Goal: Task Accomplishment & Management: Manage account settings

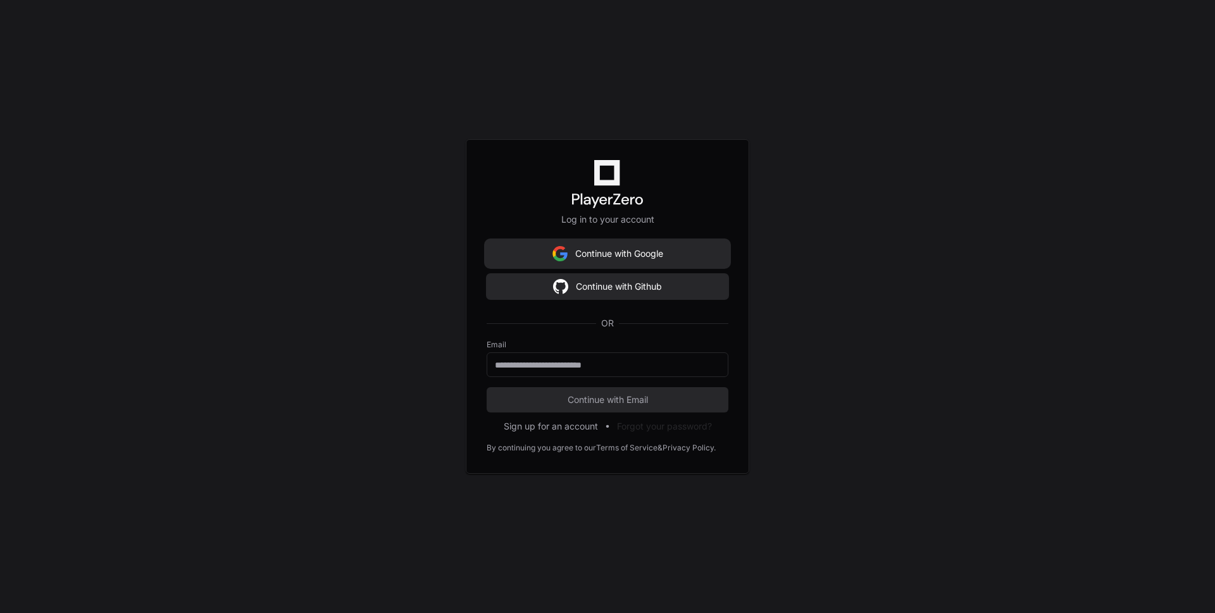
click at [653, 260] on button "Continue with Google" at bounding box center [608, 253] width 242 height 25
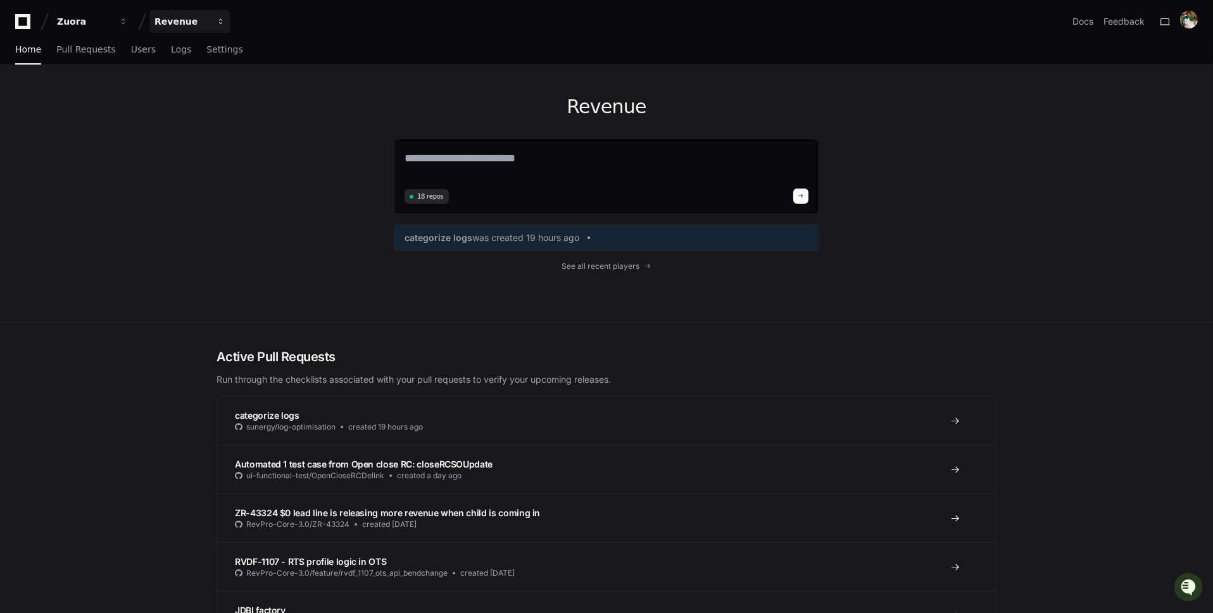
click at [202, 22] on div "Revenue" at bounding box center [181, 21] width 54 height 13
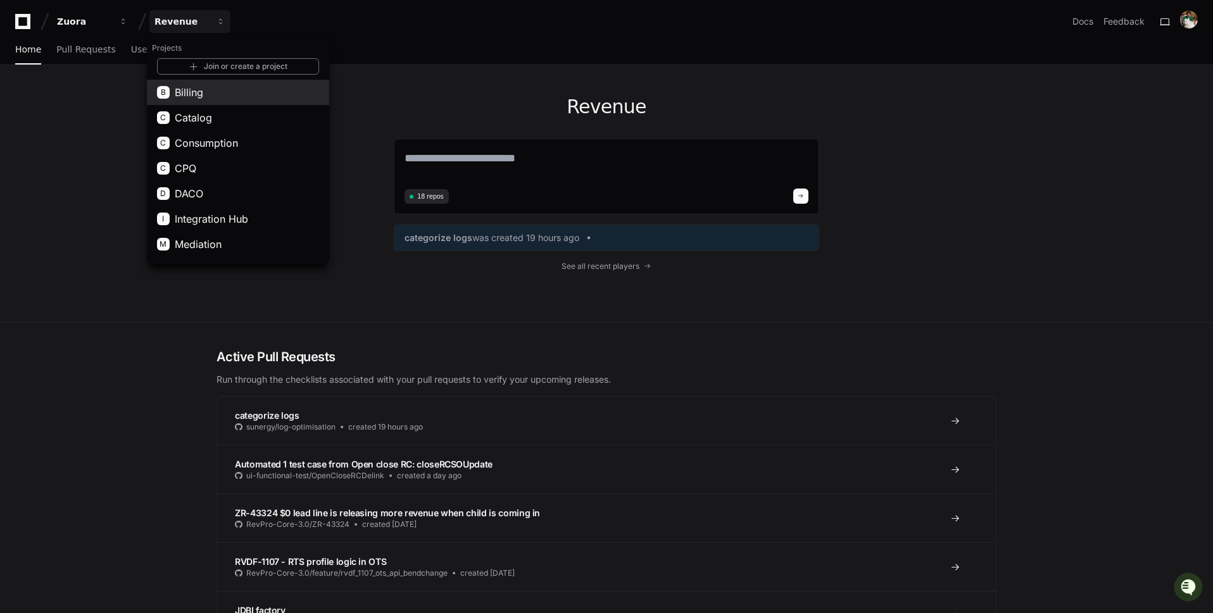
click at [271, 94] on button "B Billing" at bounding box center [238, 92] width 182 height 25
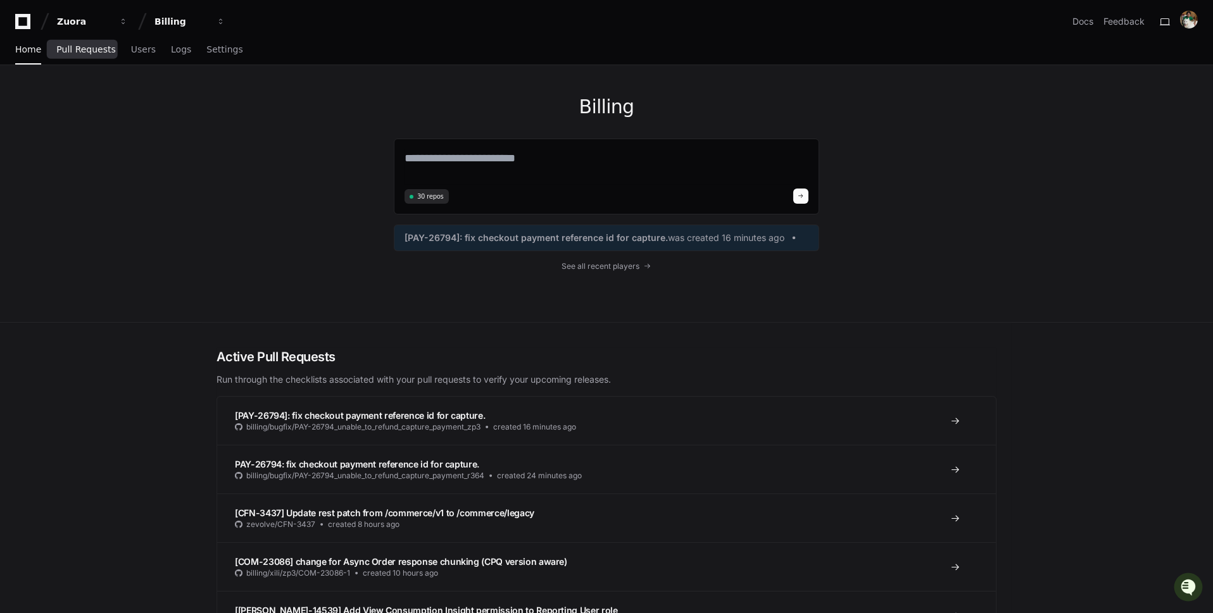
click at [99, 50] on span "Pull Requests" at bounding box center [85, 50] width 59 height 8
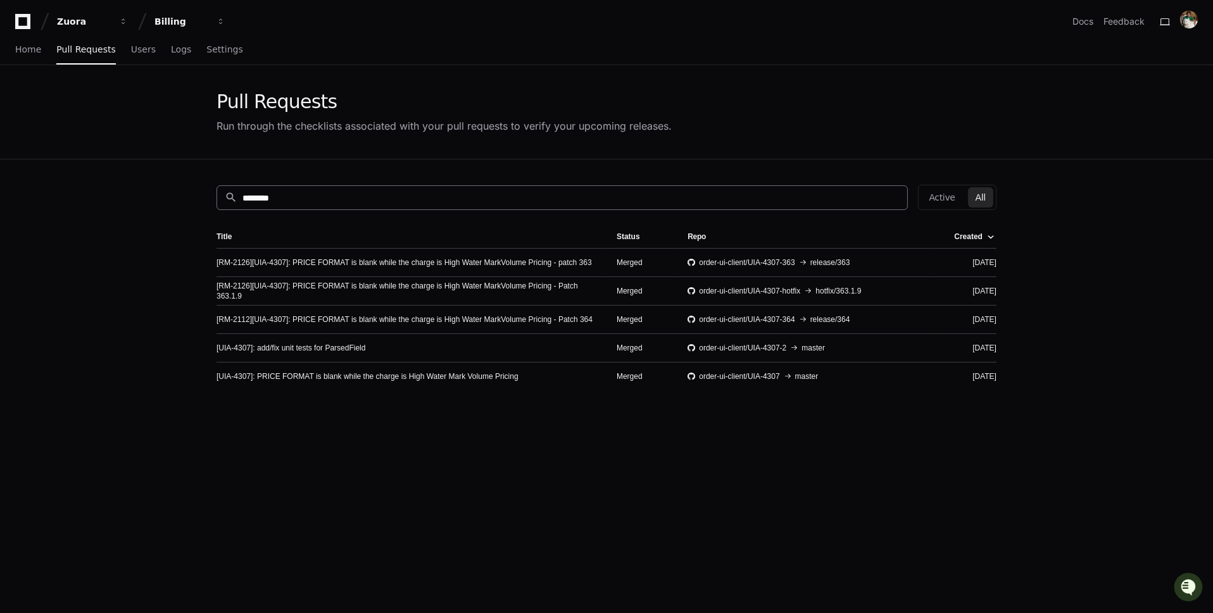
drag, startPoint x: 313, startPoint y: 203, endPoint x: 261, endPoint y: 203, distance: 51.9
click at [261, 203] on div "search ********" at bounding box center [561, 197] width 691 height 25
drag, startPoint x: 313, startPoint y: 203, endPoint x: 211, endPoint y: 203, distance: 101.3
click at [211, 203] on div "search ******** Active All Title Status Repo Created [RM-2126][UIA-4307]: PRICE…" at bounding box center [606, 466] width 810 height 613
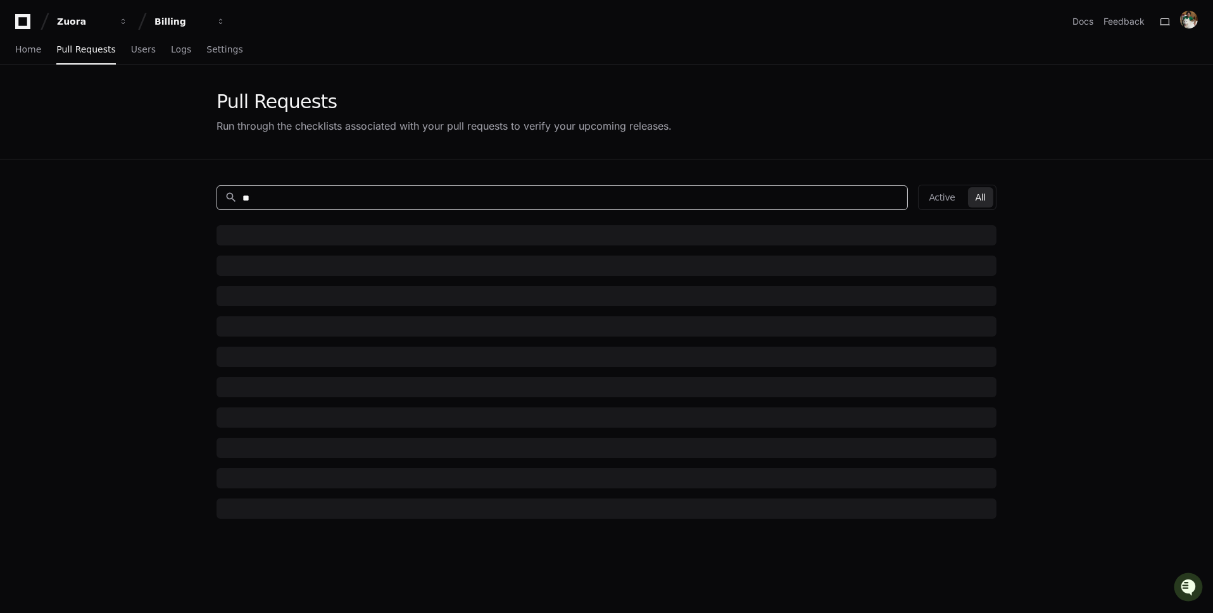
type input "*"
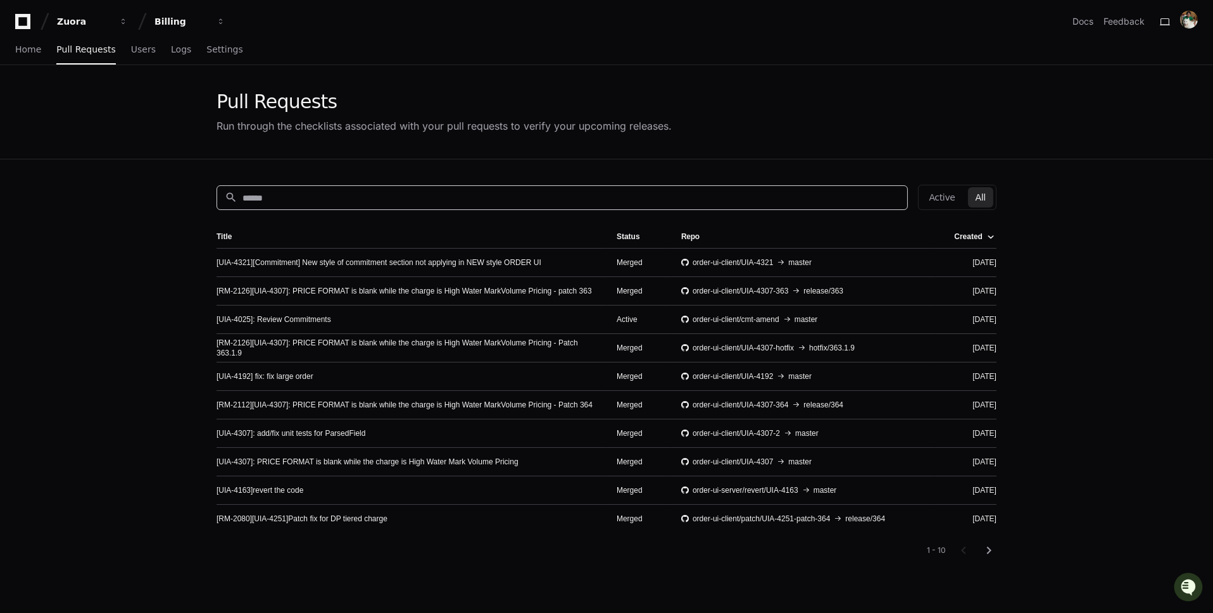
paste input "*********"
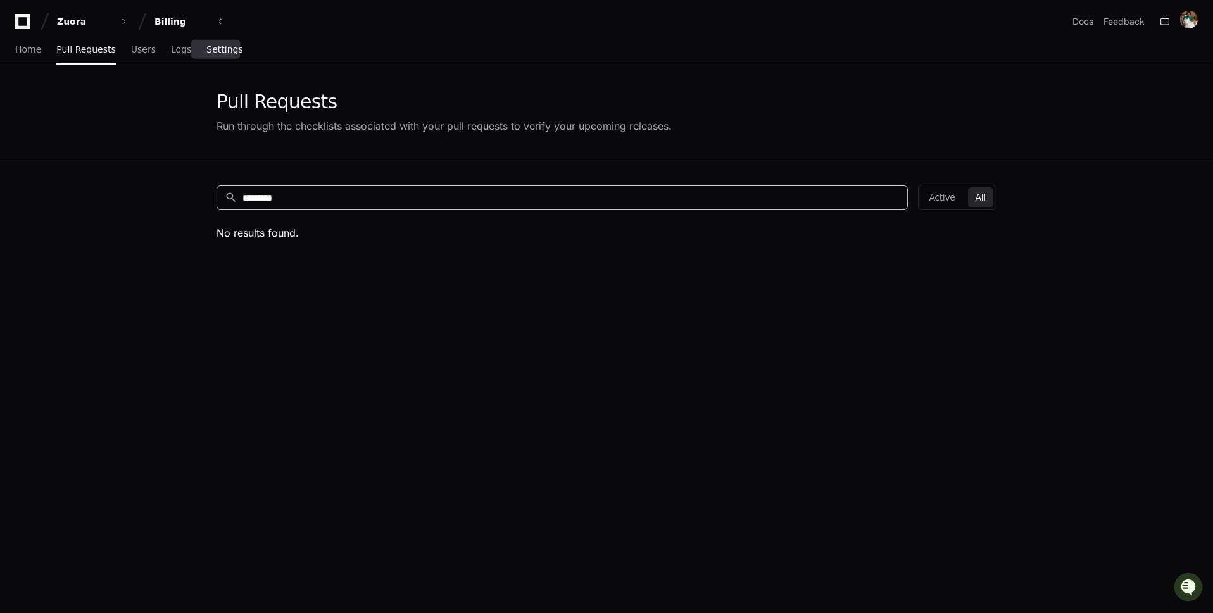
type input "*********"
click at [216, 53] on span "Settings" at bounding box center [224, 50] width 36 height 8
click at [225, 52] on span "Settings" at bounding box center [224, 50] width 36 height 8
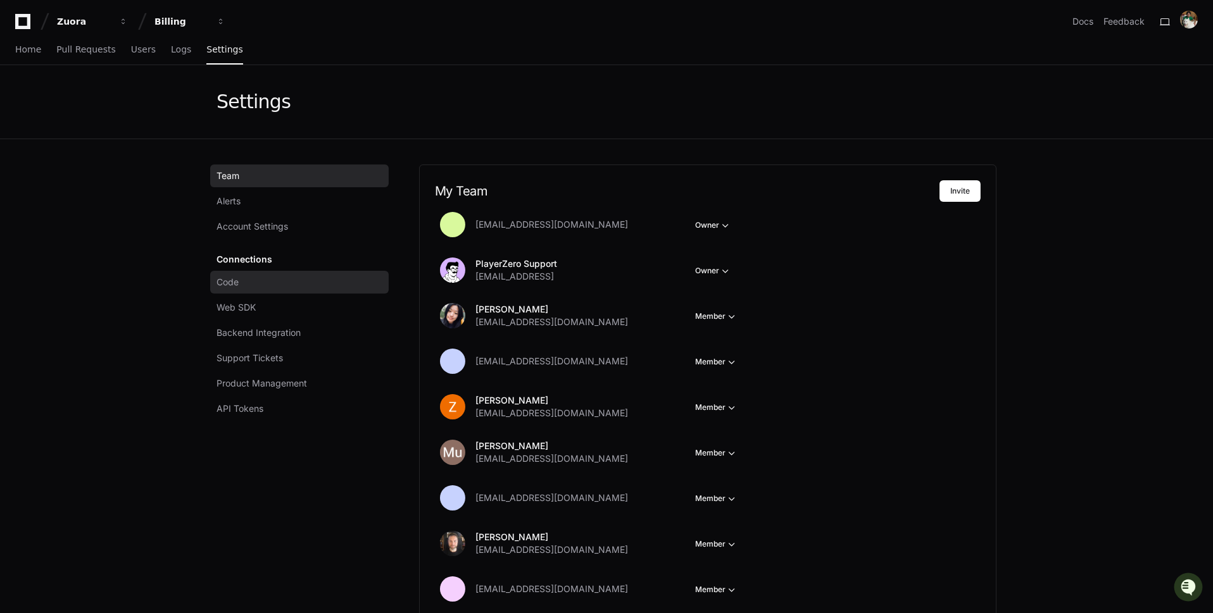
click at [286, 281] on link "Code" at bounding box center [299, 282] width 178 height 23
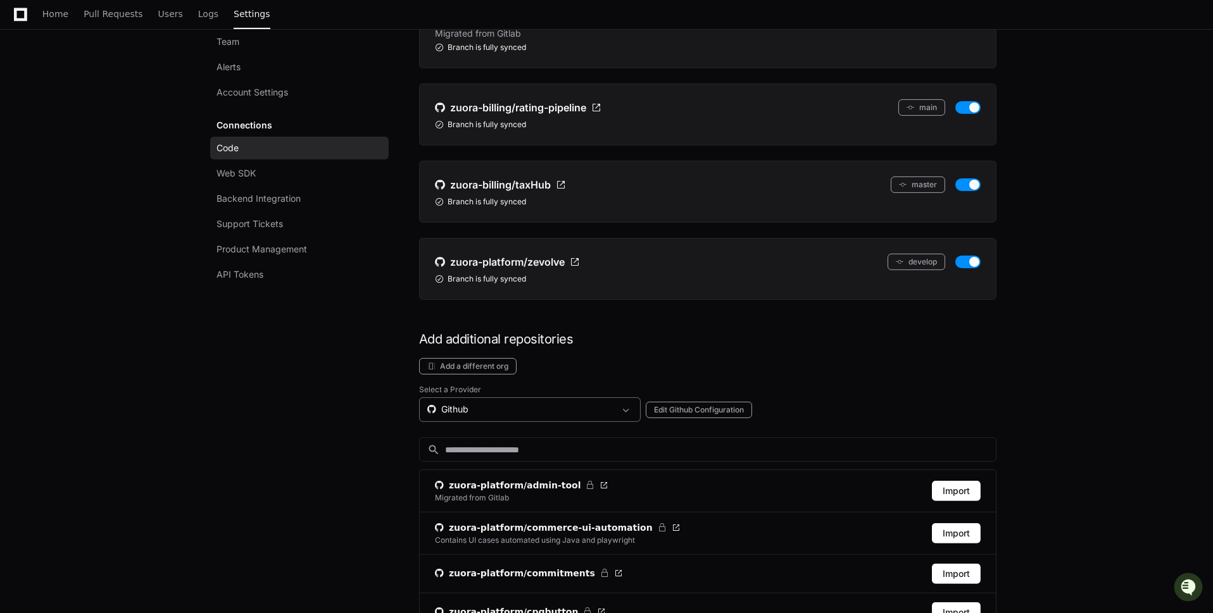
scroll to position [1048, 0]
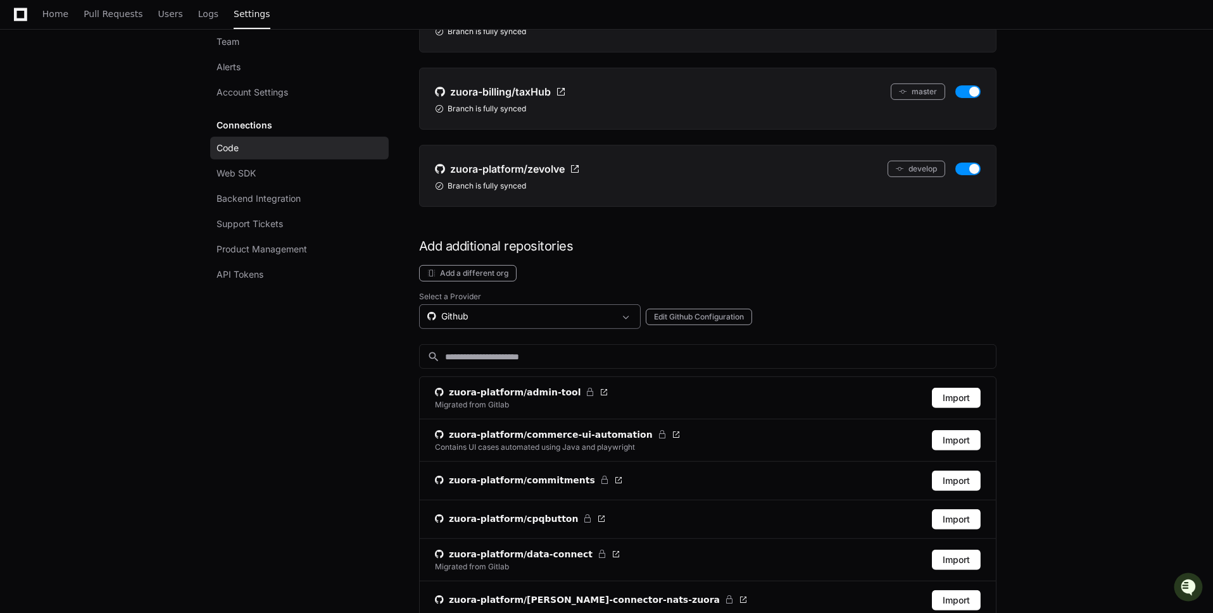
click at [593, 310] on div "Github" at bounding box center [520, 316] width 187 height 13
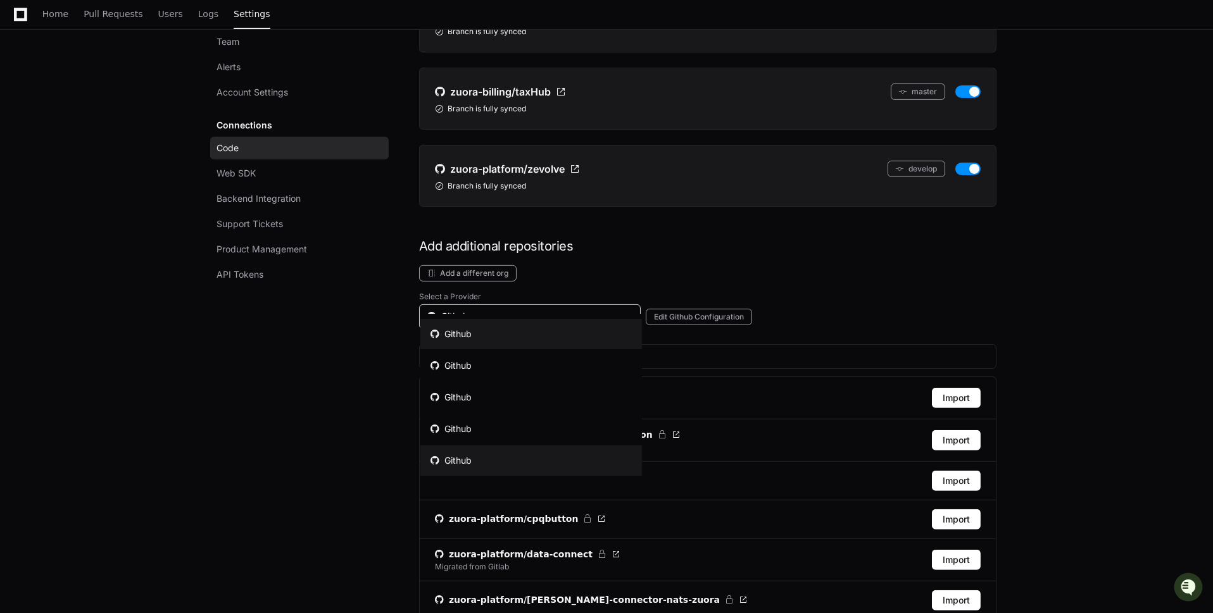
scroll to position [57, 0]
click at [525, 458] on mat-option "Github" at bounding box center [531, 467] width 222 height 30
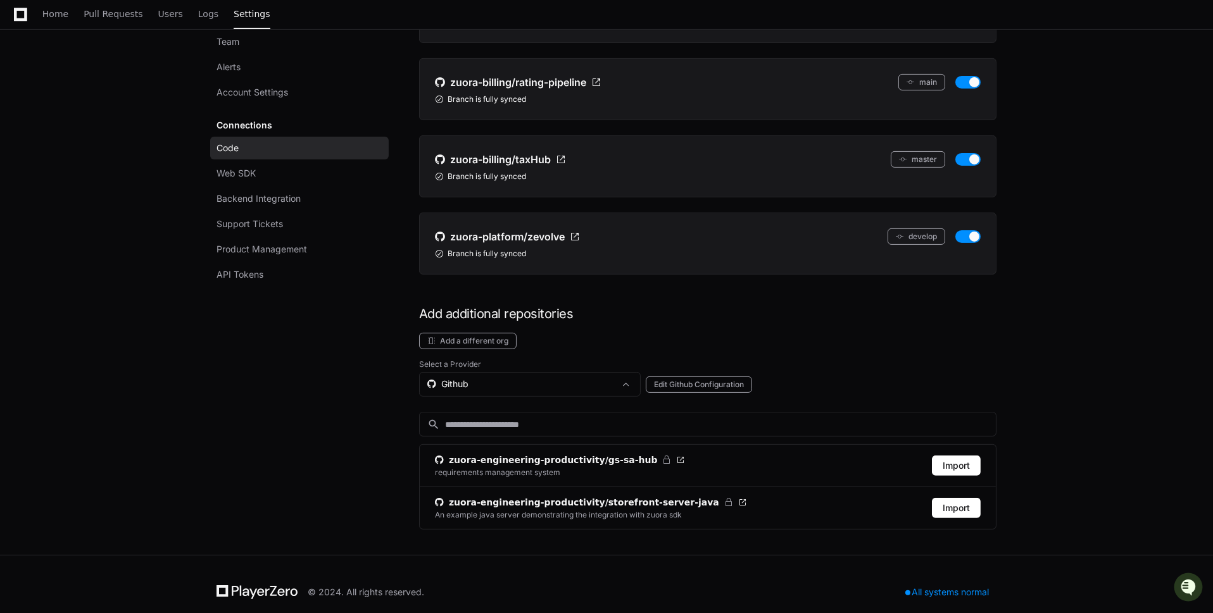
scroll to position [976, 0]
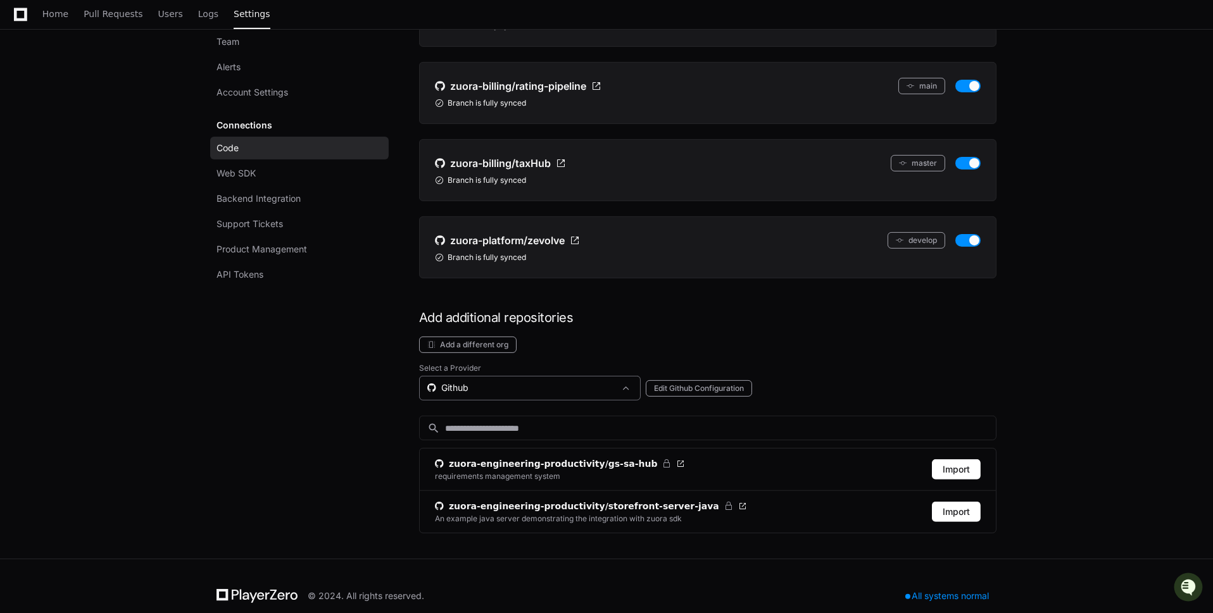
click at [581, 382] on div "Github" at bounding box center [520, 388] width 187 height 13
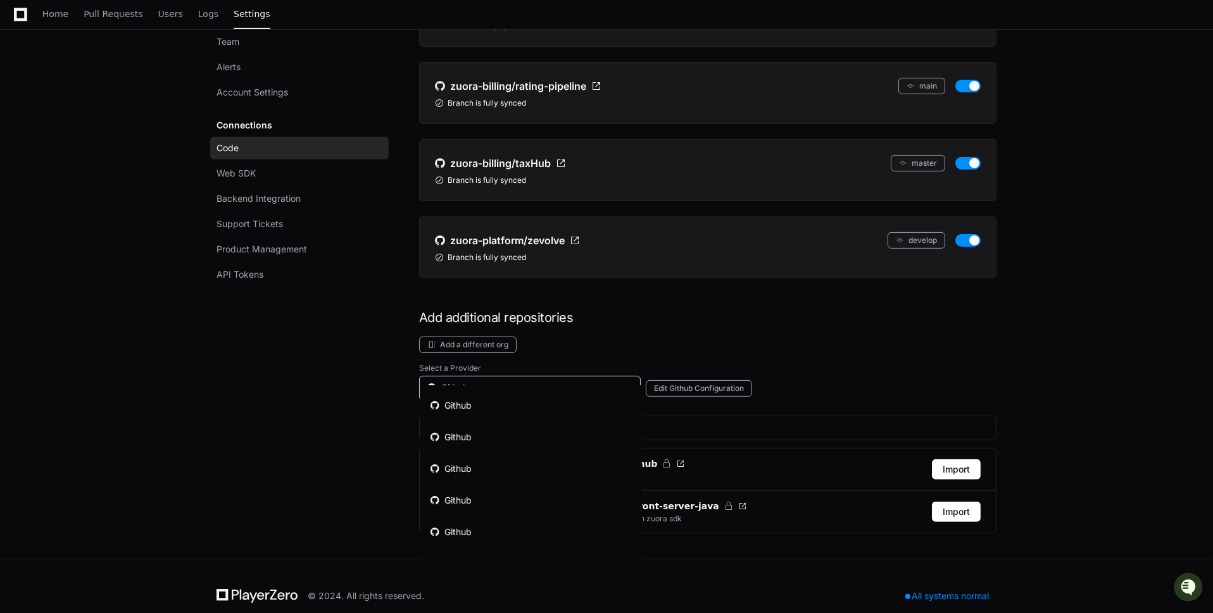
scroll to position [51, 0]
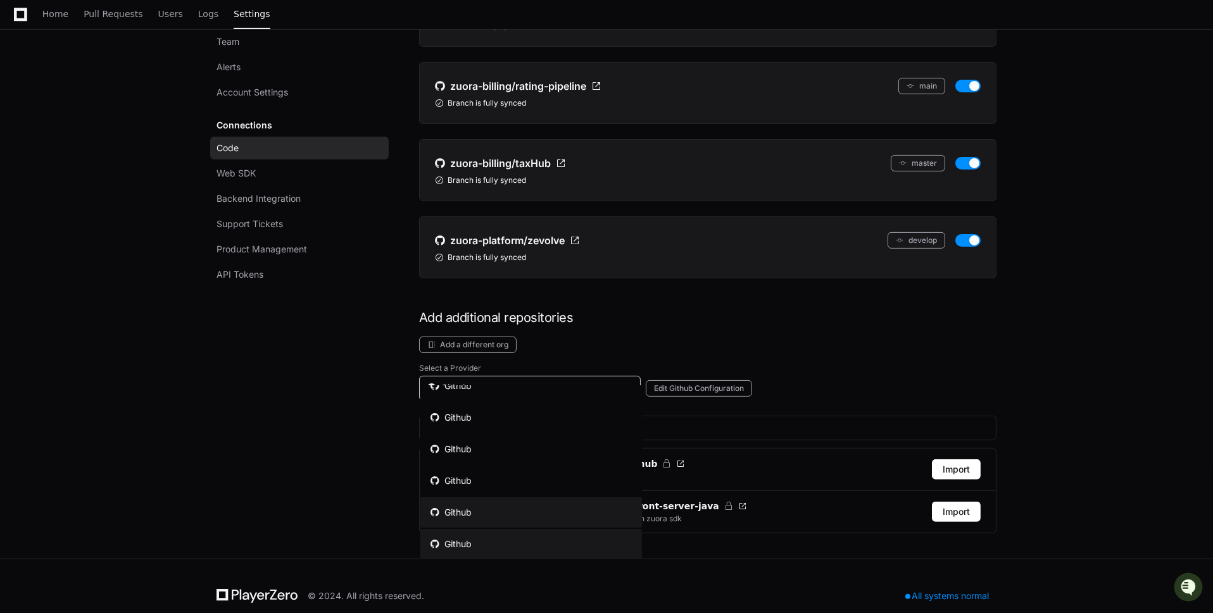
click at [550, 510] on mat-option "Github" at bounding box center [531, 513] width 222 height 30
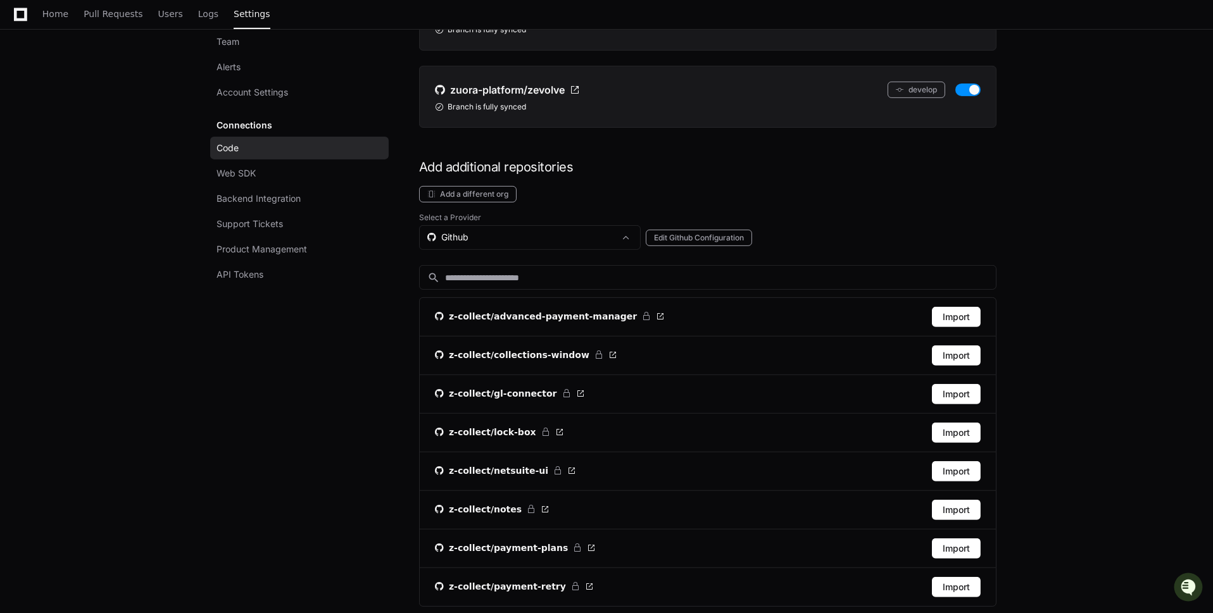
scroll to position [1129, 0]
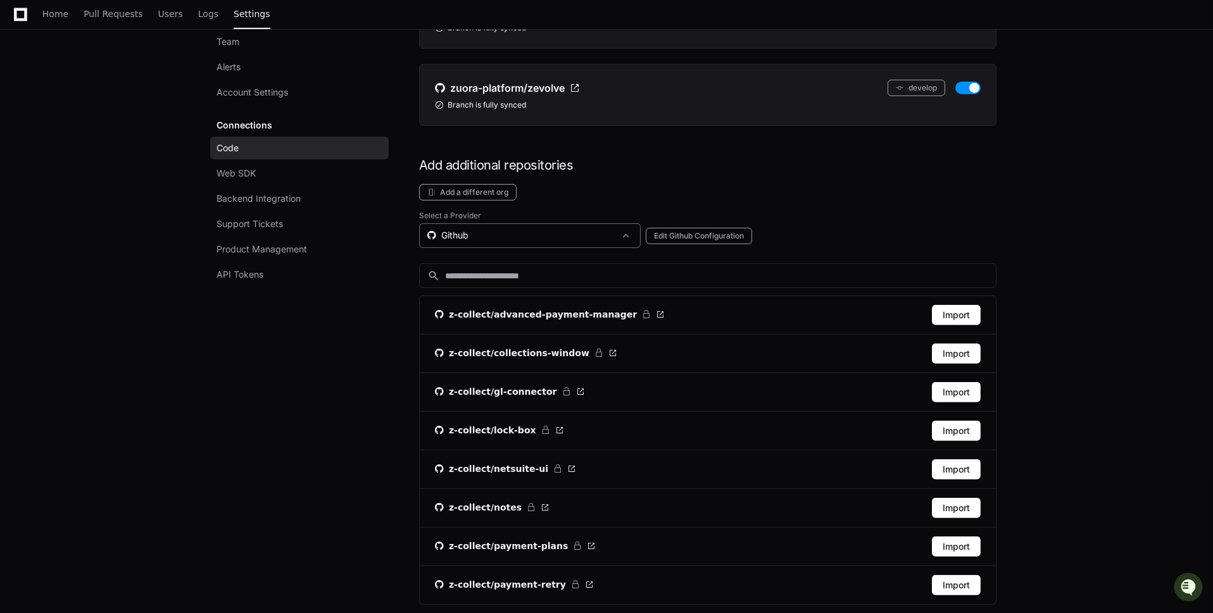
click at [575, 226] on div "Github" at bounding box center [530, 235] width 222 height 25
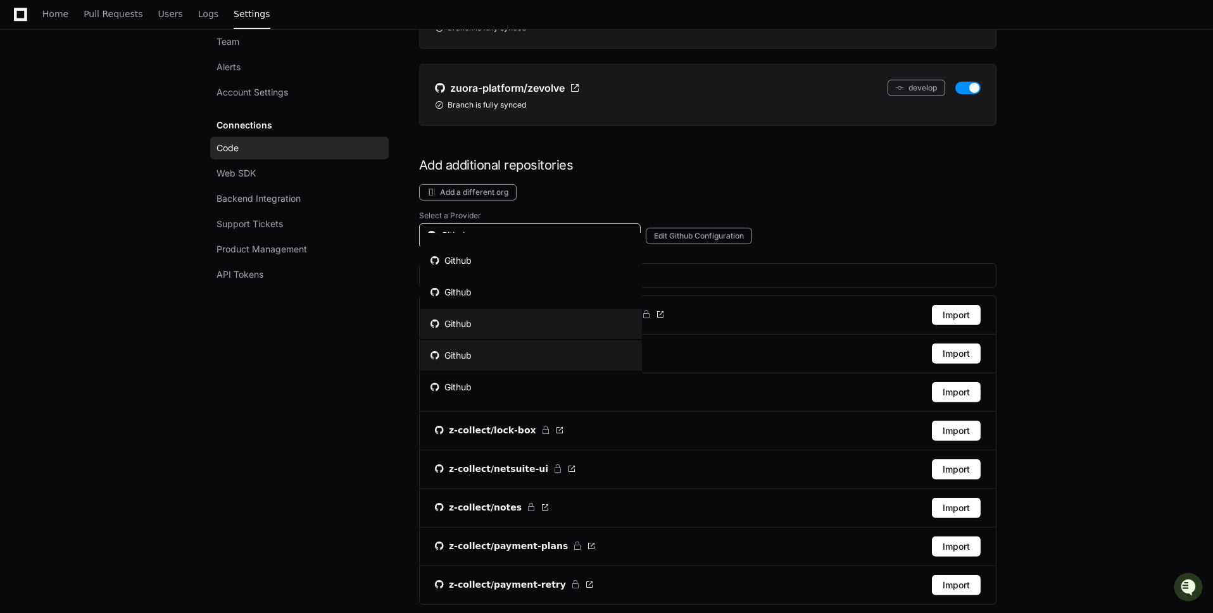
scroll to position [57, 0]
click at [548, 328] on mat-option "Github" at bounding box center [531, 323] width 222 height 30
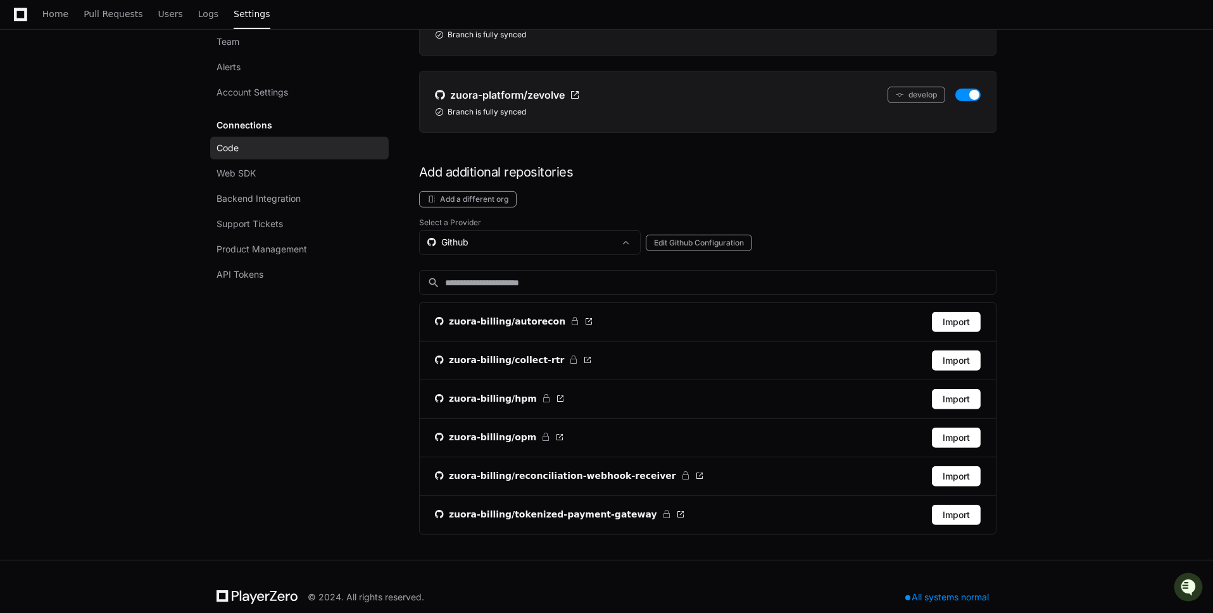
scroll to position [1096, 0]
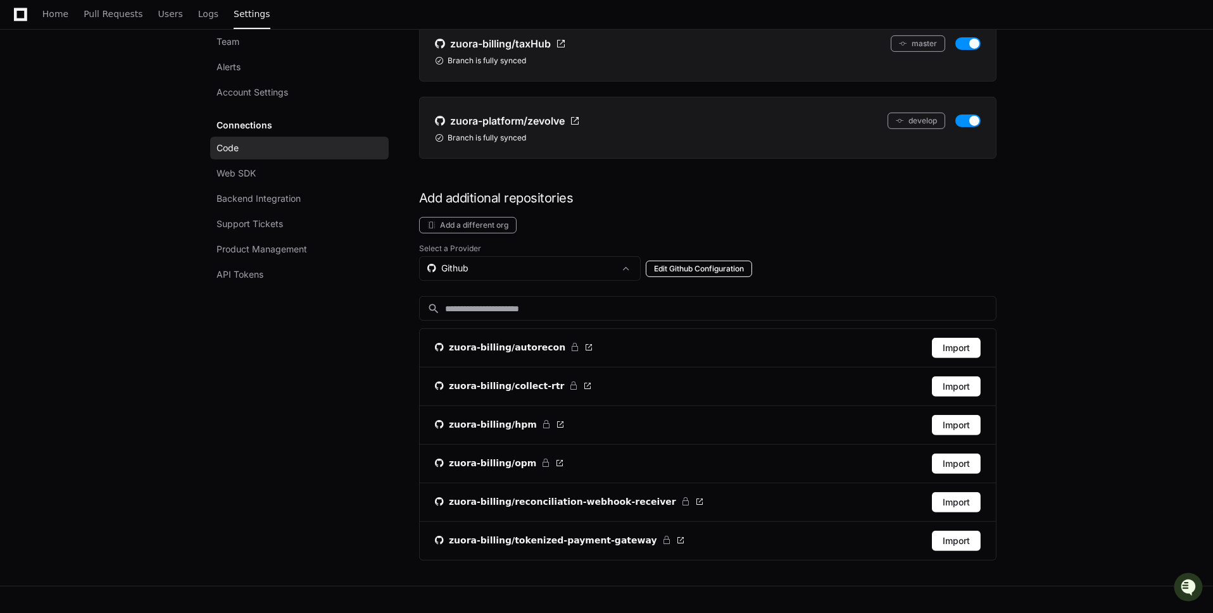
click at [682, 261] on button "Edit Github Configuration" at bounding box center [699, 269] width 106 height 16
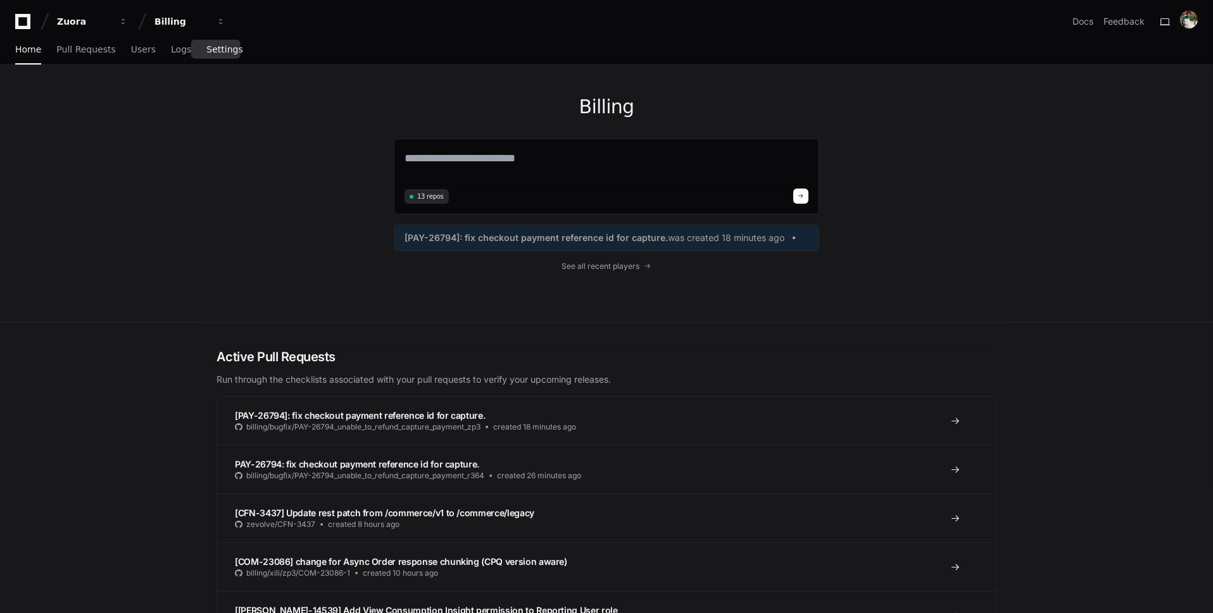
click at [211, 54] on link "Settings" at bounding box center [224, 49] width 36 height 29
click at [223, 53] on span "Settings" at bounding box center [224, 50] width 36 height 8
click at [219, 52] on span "Settings" at bounding box center [224, 50] width 36 height 8
click at [223, 46] on span "Settings" at bounding box center [224, 50] width 36 height 8
click at [218, 49] on span "Settings" at bounding box center [224, 50] width 36 height 8
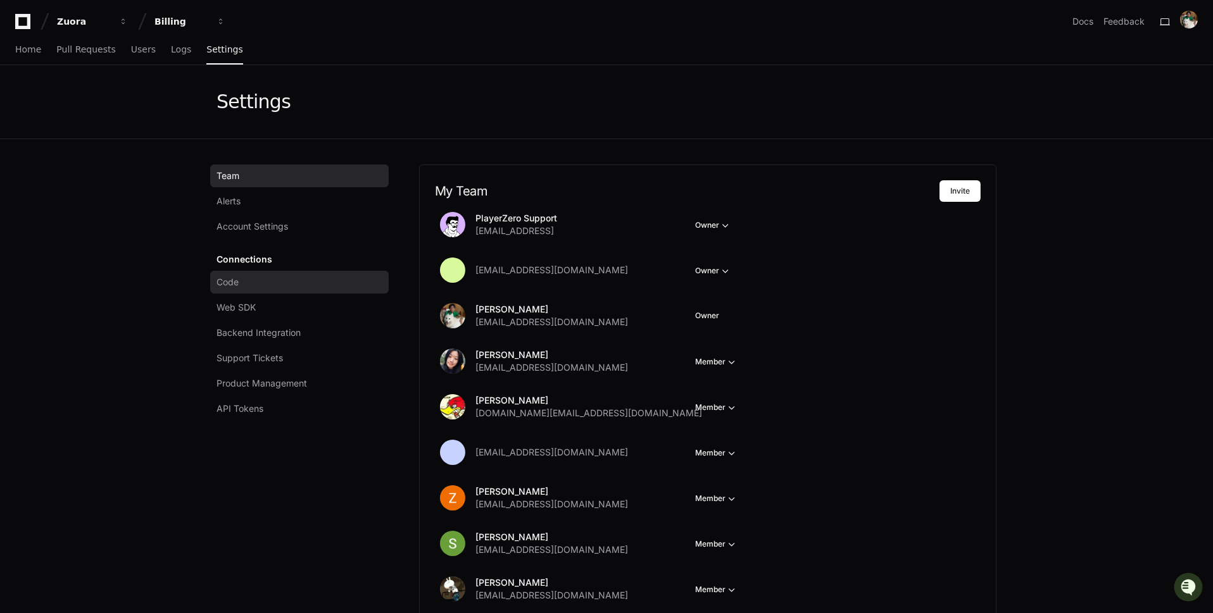
click at [285, 282] on link "Code" at bounding box center [299, 282] width 178 height 23
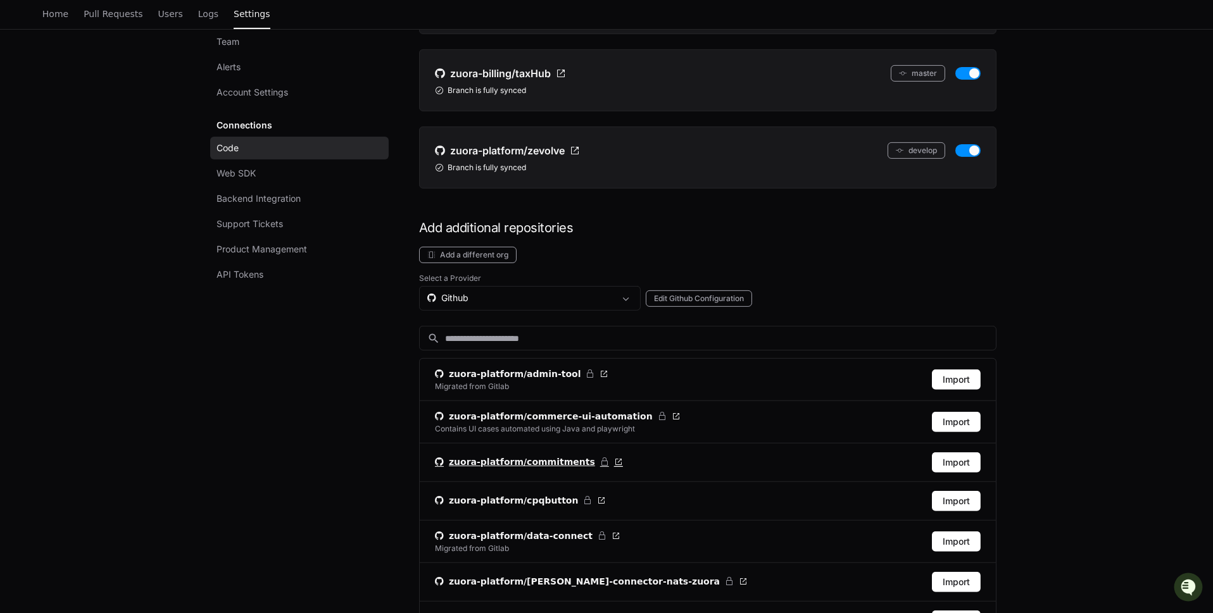
scroll to position [1087, 0]
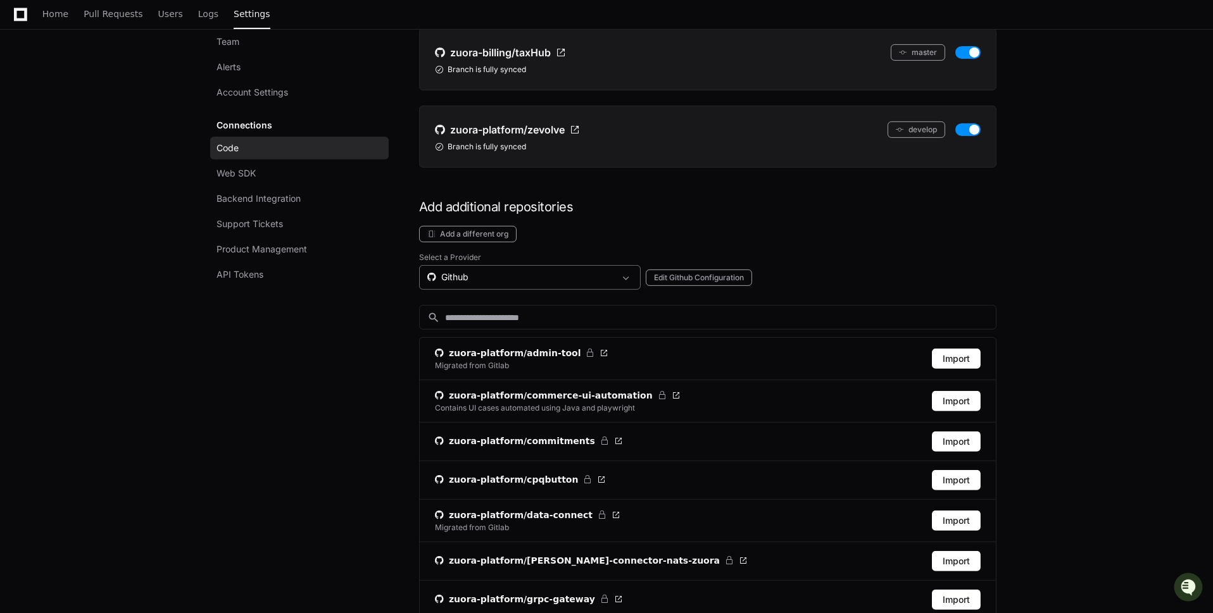
click at [597, 271] on div "Github" at bounding box center [520, 277] width 187 height 13
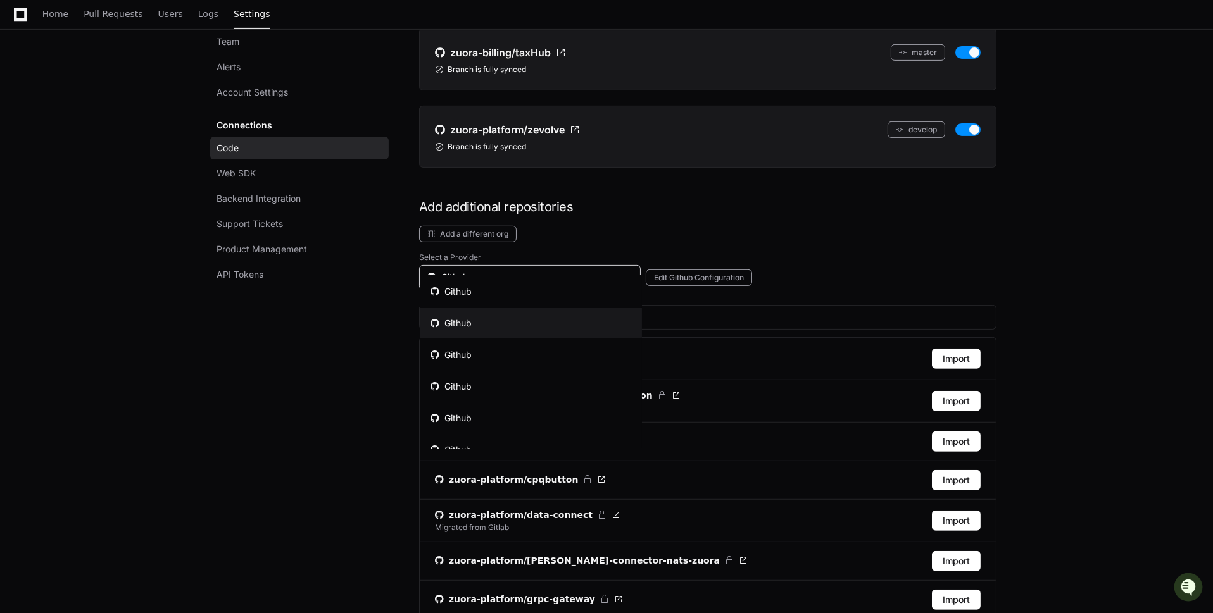
scroll to position [57, 0]
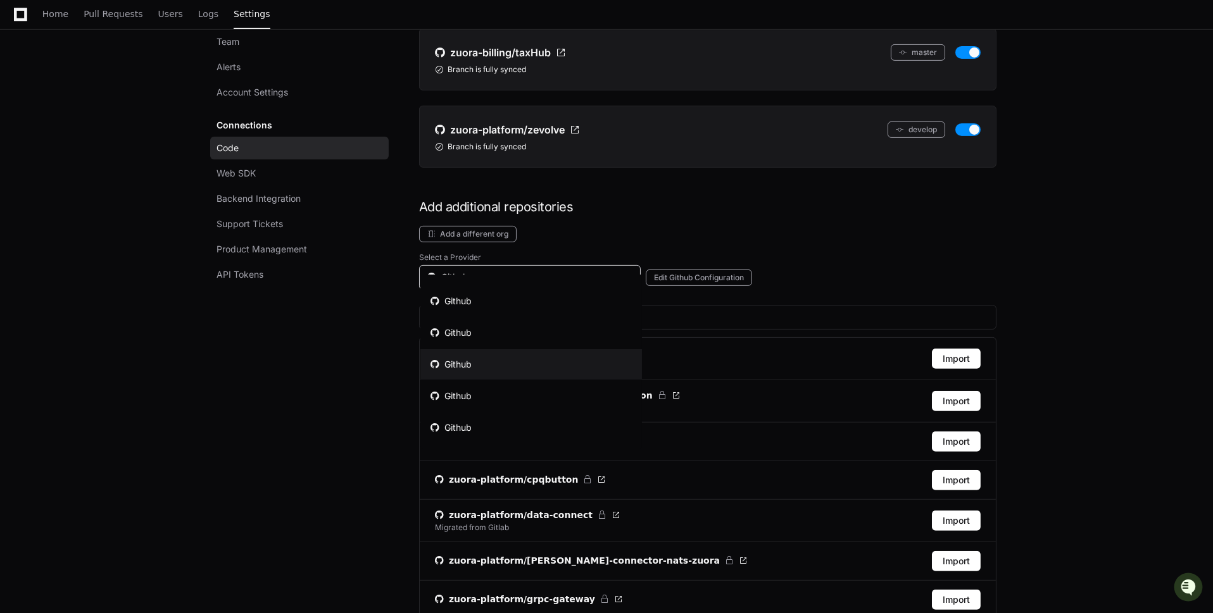
click at [575, 362] on mat-option "Github" at bounding box center [531, 364] width 222 height 30
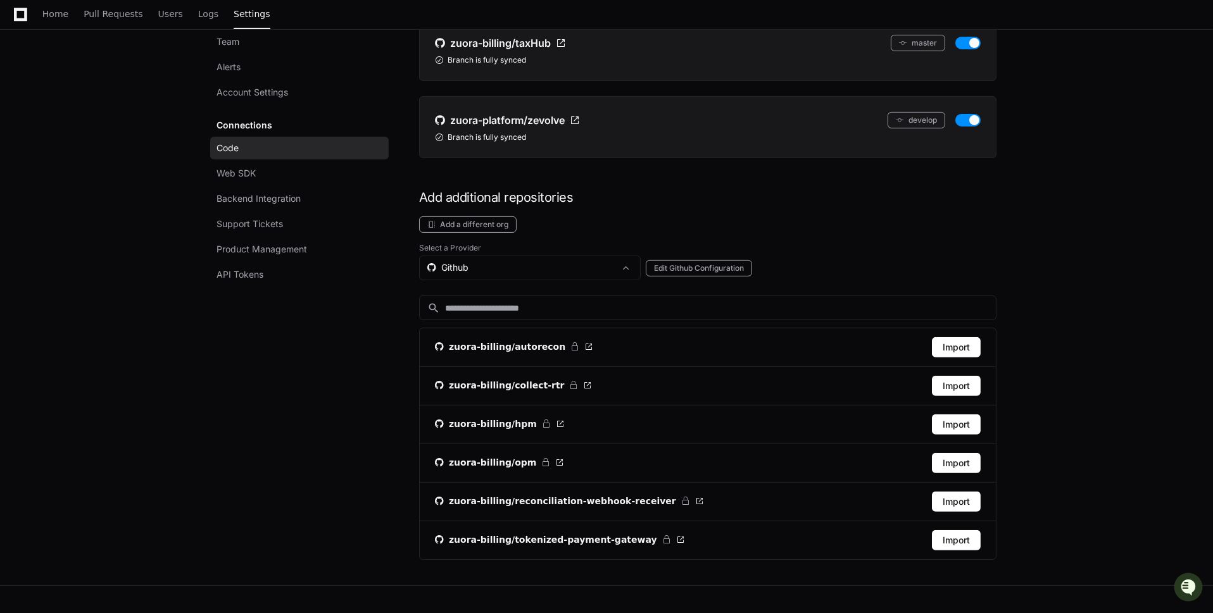
scroll to position [1094, 0]
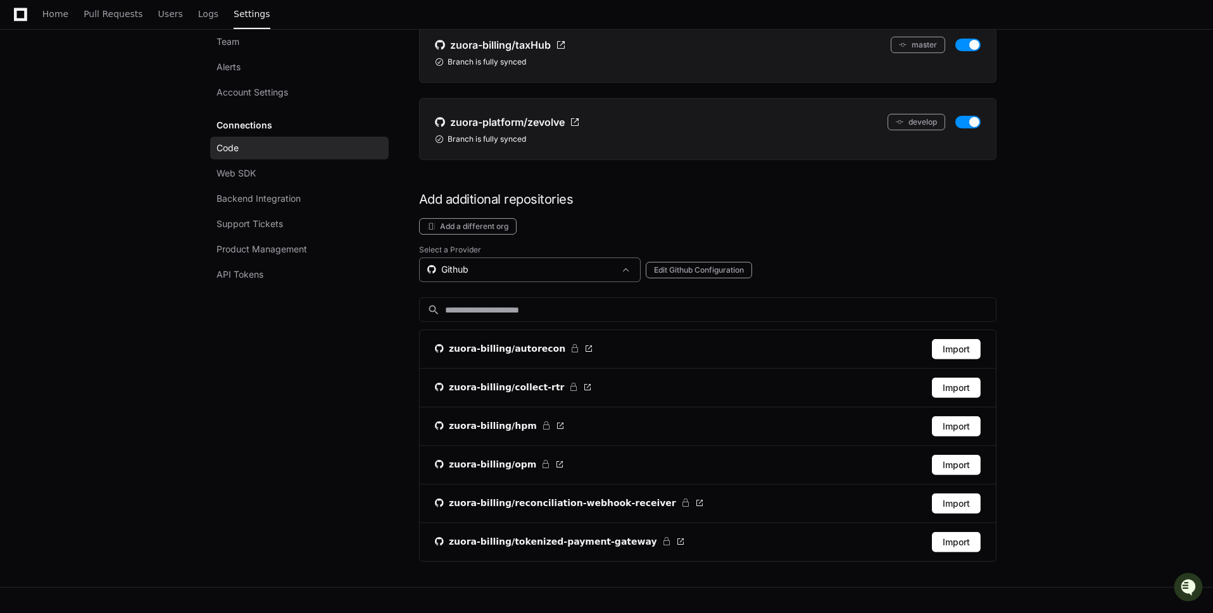
click at [558, 258] on div "Github" at bounding box center [530, 270] width 222 height 25
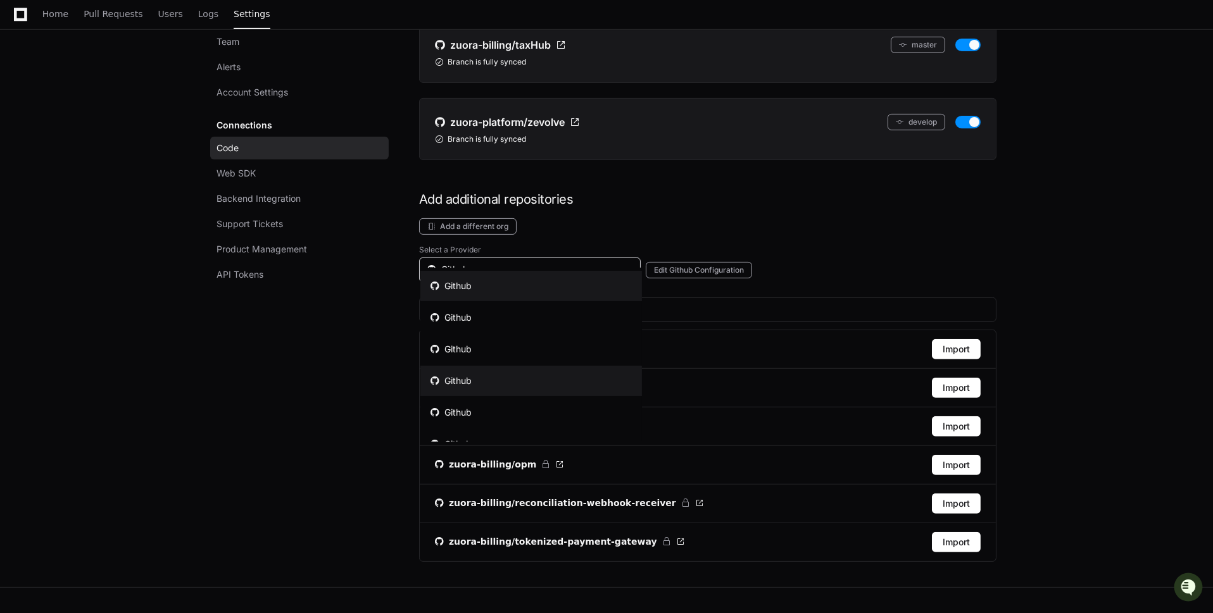
scroll to position [0, 0]
click at [547, 294] on mat-option "Github" at bounding box center [531, 288] width 222 height 30
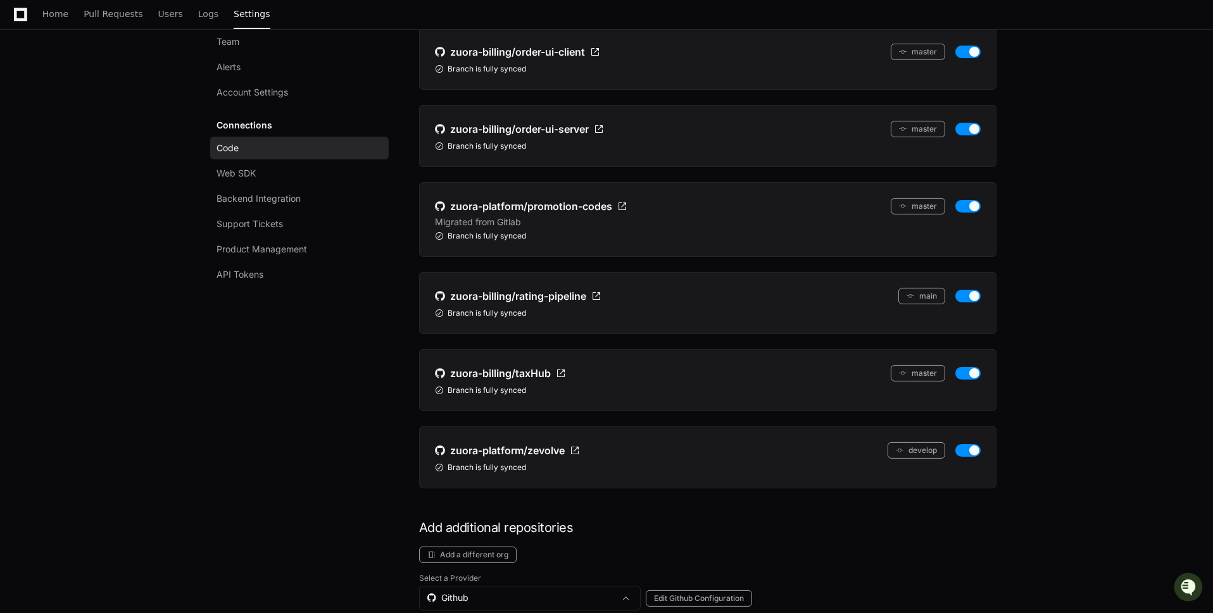
scroll to position [488, 0]
